Goal: Task Accomplishment & Management: Complete application form

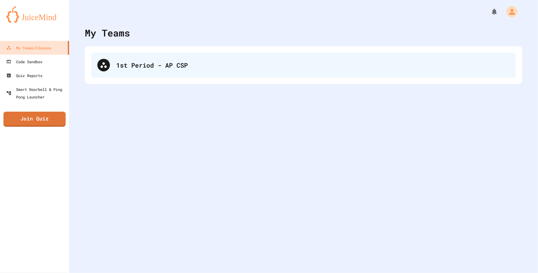
click at [148, 71] on div "1st Period - AP CSP" at bounding box center [303, 64] width 425 height 25
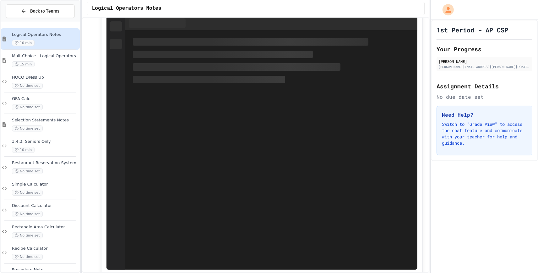
scroll to position [716, 0]
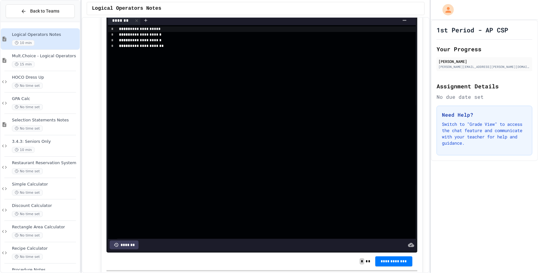
click at [265, 10] on icon at bounding box center [264, 7] width 8 height 8
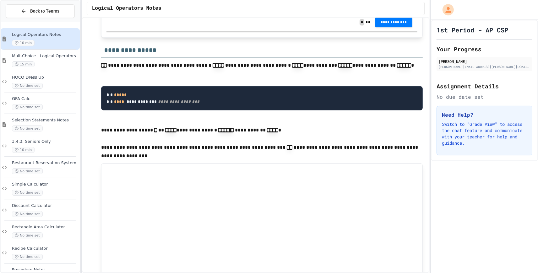
scroll to position [994, 0]
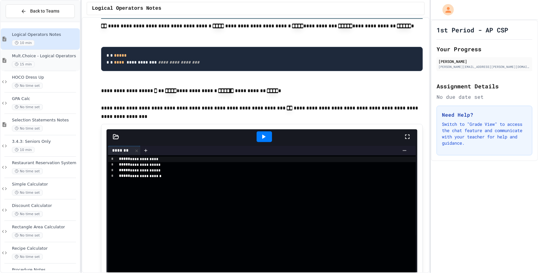
click at [53, 55] on span "Mult.Choice - Logical Operators" at bounding box center [45, 55] width 67 height 5
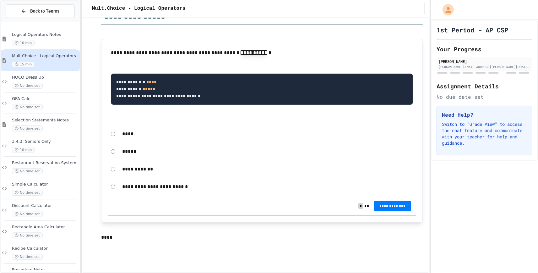
scroll to position [119, 0]
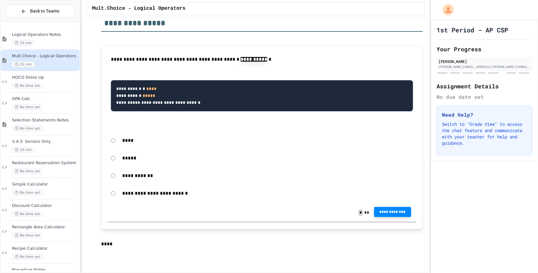
click at [384, 217] on button "**********" at bounding box center [392, 212] width 37 height 10
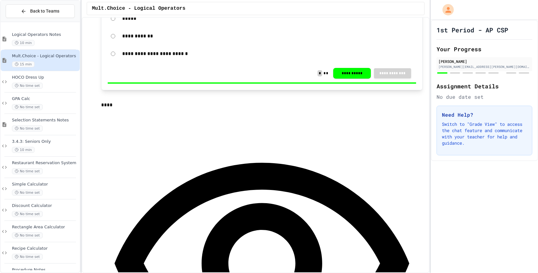
scroll to position [239, 0]
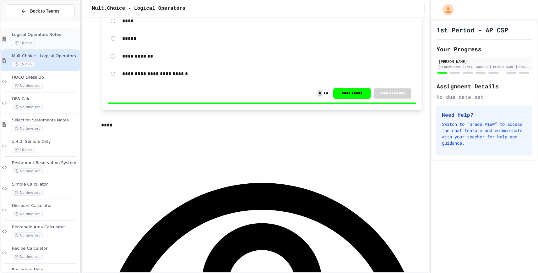
click at [36, 43] on div "10 min" at bounding box center [45, 43] width 67 height 6
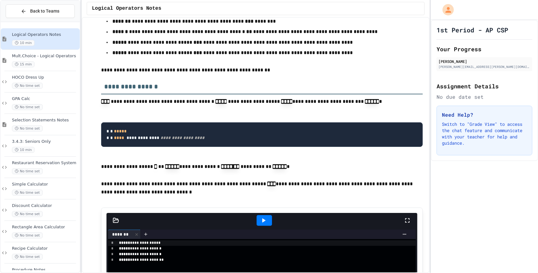
scroll to position [477, 0]
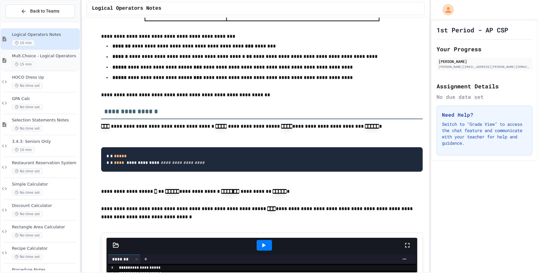
click at [45, 62] on div "15 min" at bounding box center [45, 64] width 67 height 6
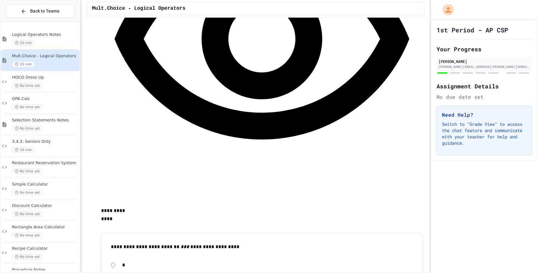
scroll to position [477, 0]
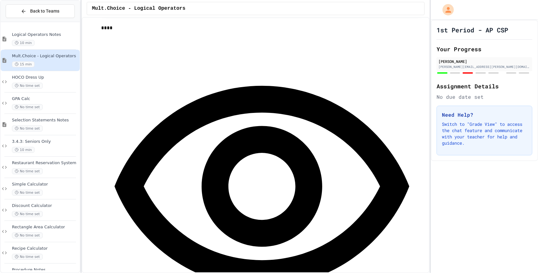
scroll to position [318, 0]
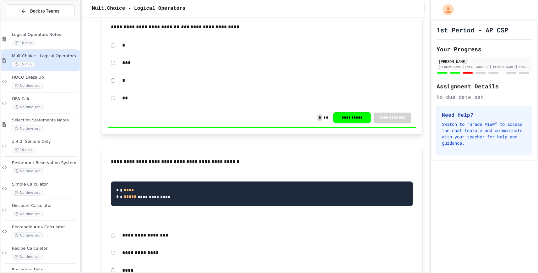
scroll to position [716, 0]
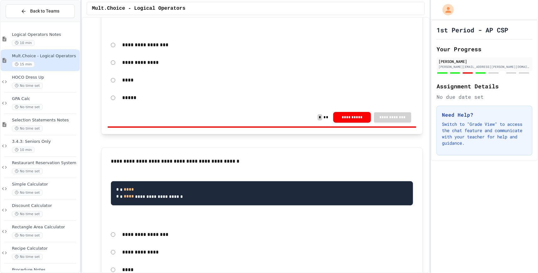
scroll to position [875, 0]
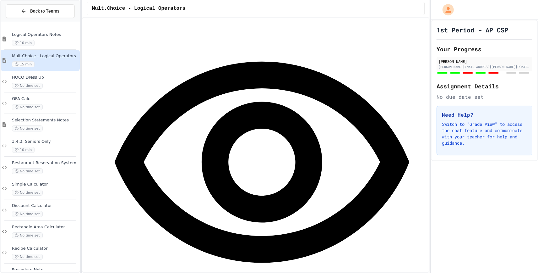
scroll to position [1789, 0]
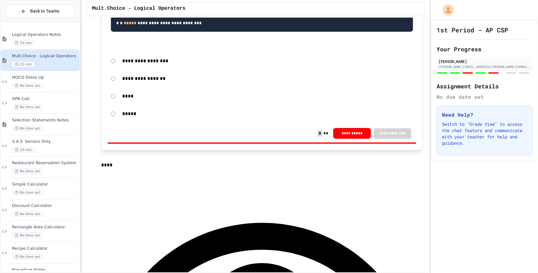
scroll to position [1550, 0]
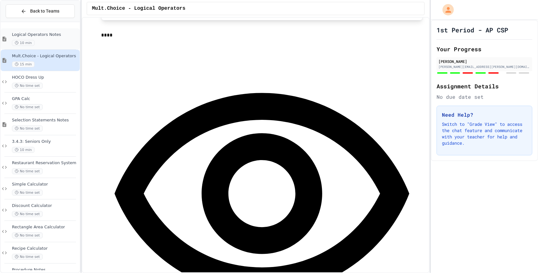
scroll to position [318, 0]
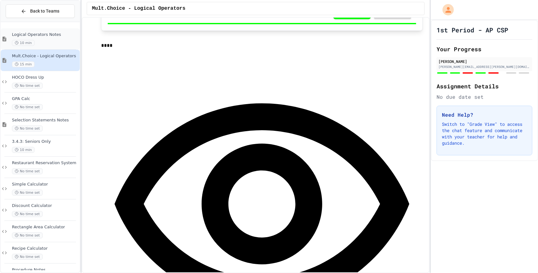
click at [35, 36] on span "Logical Operators Notes" at bounding box center [45, 34] width 67 height 5
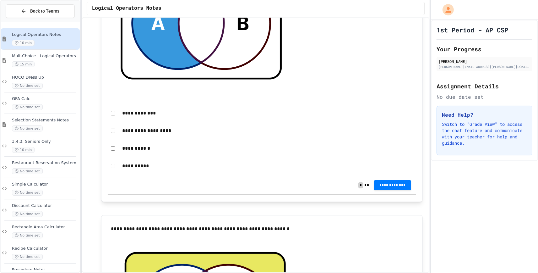
scroll to position [1948, 0]
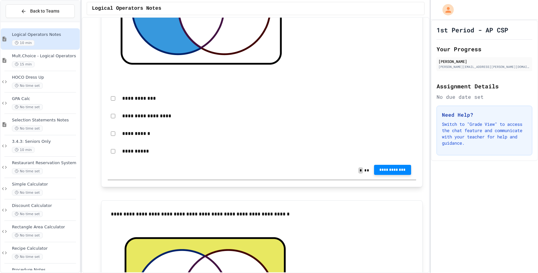
click at [389, 172] on span "**********" at bounding box center [392, 169] width 27 height 5
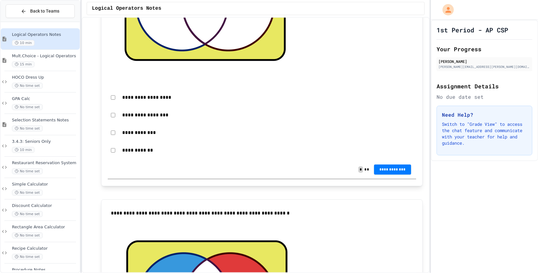
scroll to position [2266, 0]
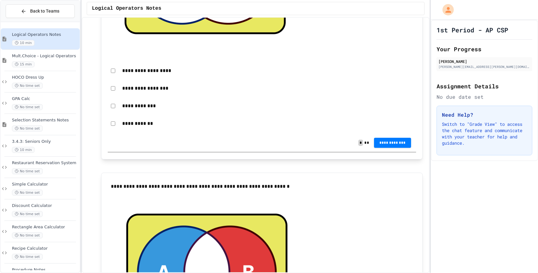
click at [113, 78] on div "**********" at bounding box center [262, 70] width 309 height 14
click at [396, 147] on button "**********" at bounding box center [392, 142] width 37 height 10
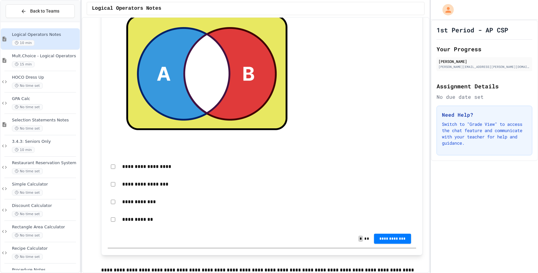
scroll to position [2504, 0]
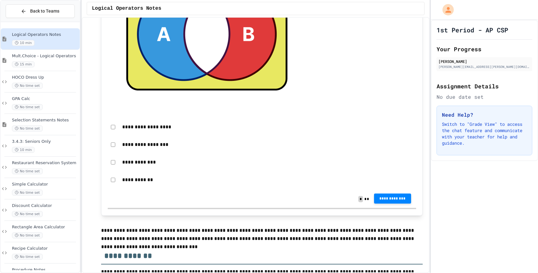
click at [396, 204] on button "**********" at bounding box center [392, 199] width 37 height 10
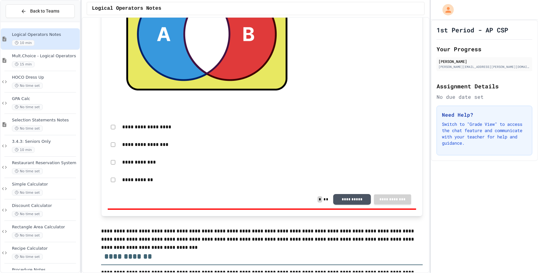
drag, startPoint x: 500, startPoint y: 119, endPoint x: 478, endPoint y: 142, distance: 31.1
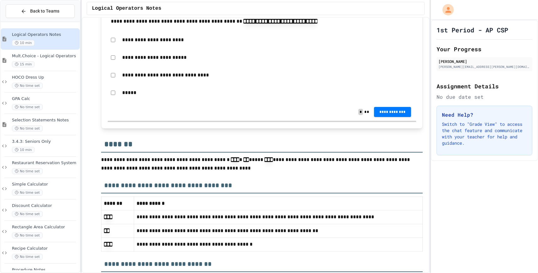
scroll to position [3606, 0]
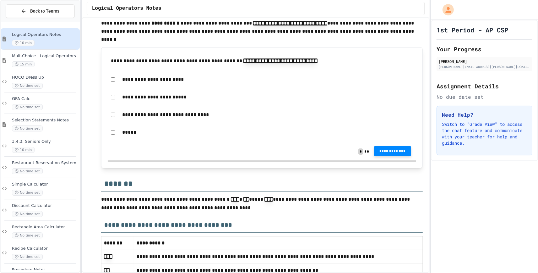
click at [406, 153] on span "**********" at bounding box center [392, 150] width 27 height 5
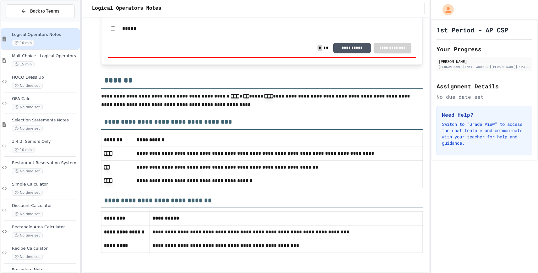
scroll to position [3805, 0]
click at [63, 63] on div "15 min" at bounding box center [45, 64] width 67 height 6
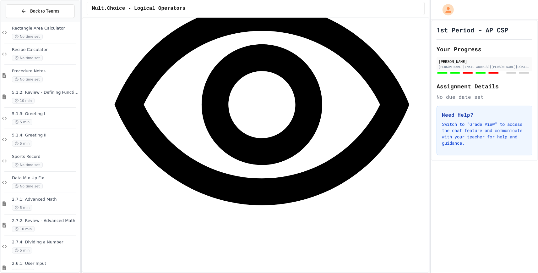
scroll to position [1272, 0]
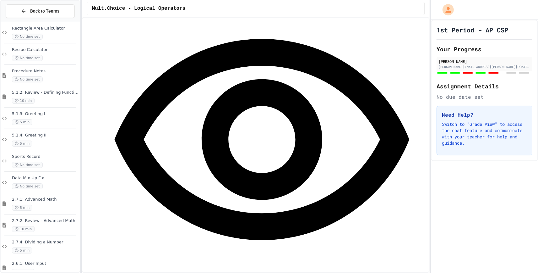
scroll to position [1908, 0]
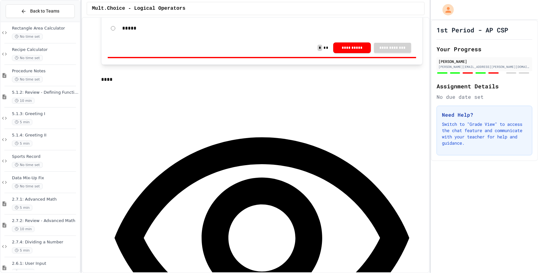
scroll to position [1868, 0]
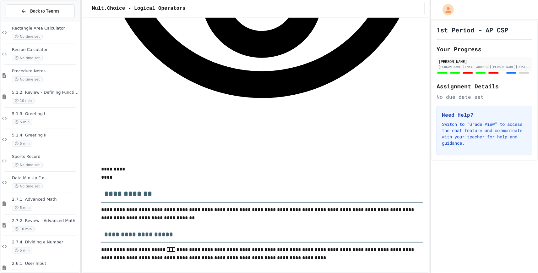
scroll to position [1988, 0]
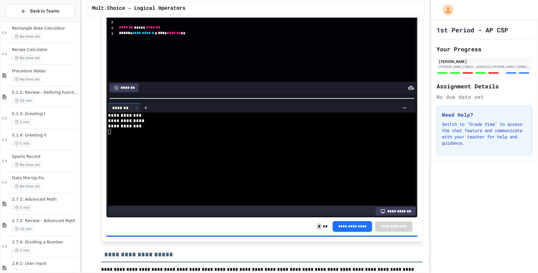
scroll to position [2288, 0]
